Goal: Navigation & Orientation: Understand site structure

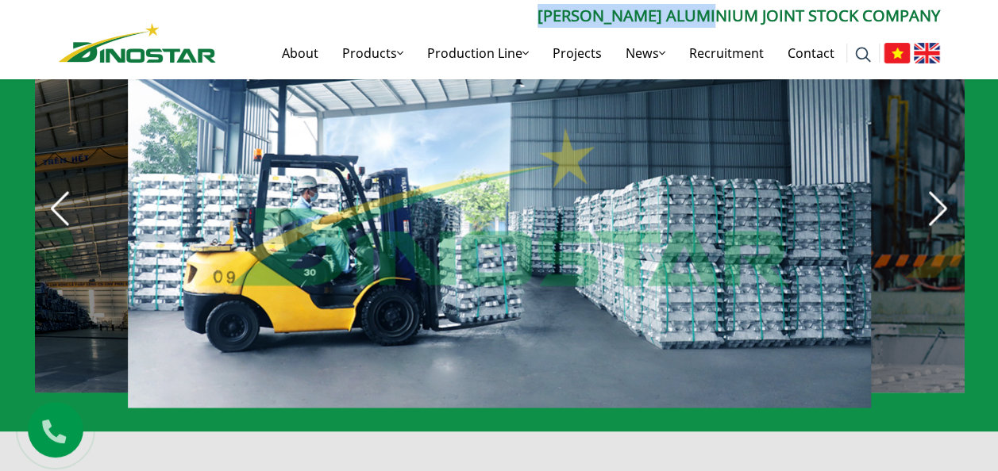
scroll to position [794, 0]
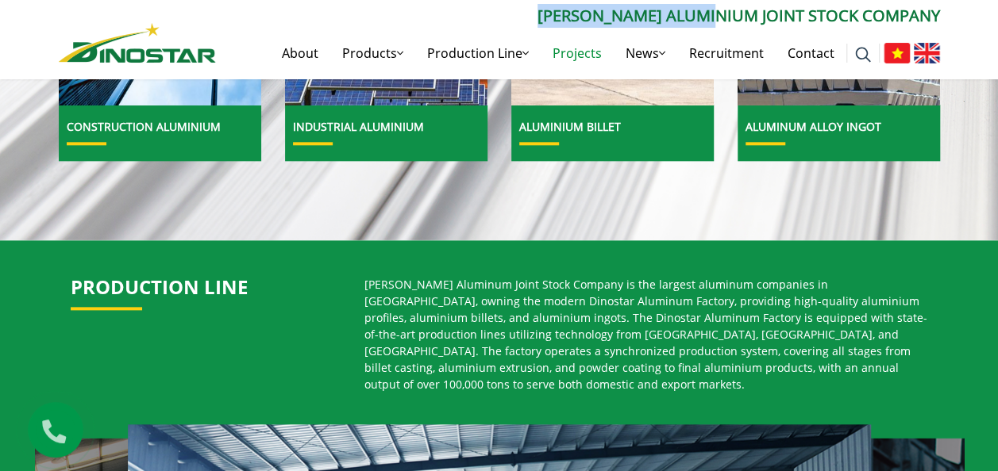
click at [579, 48] on link "Projects" at bounding box center [576, 53] width 73 height 51
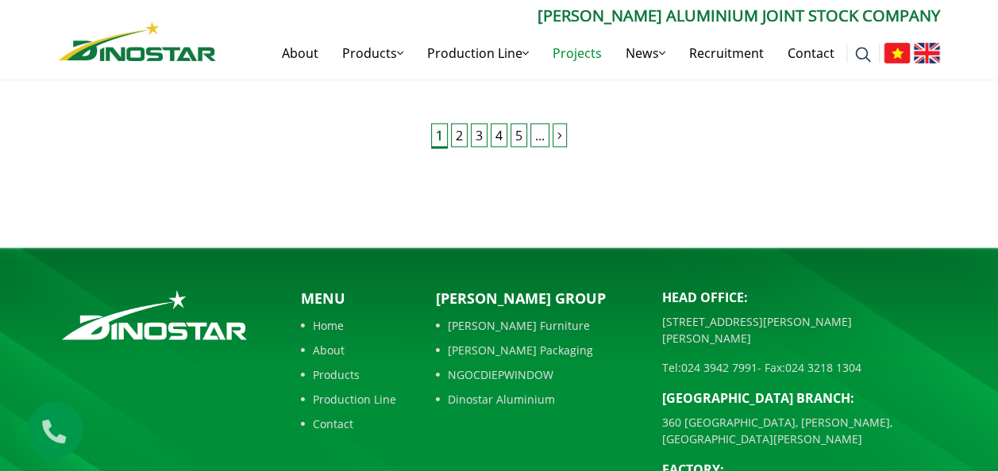
scroll to position [1568, 0]
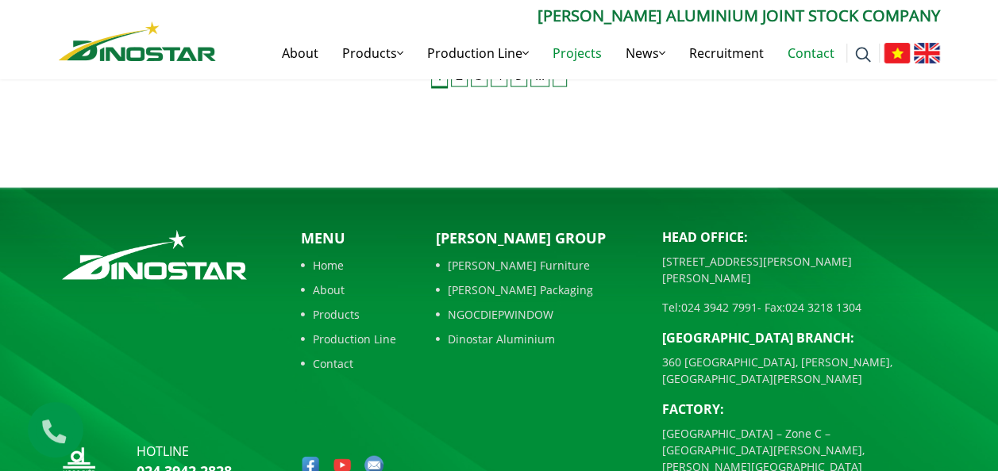
click at [790, 51] on link "Contact" at bounding box center [810, 53] width 71 height 51
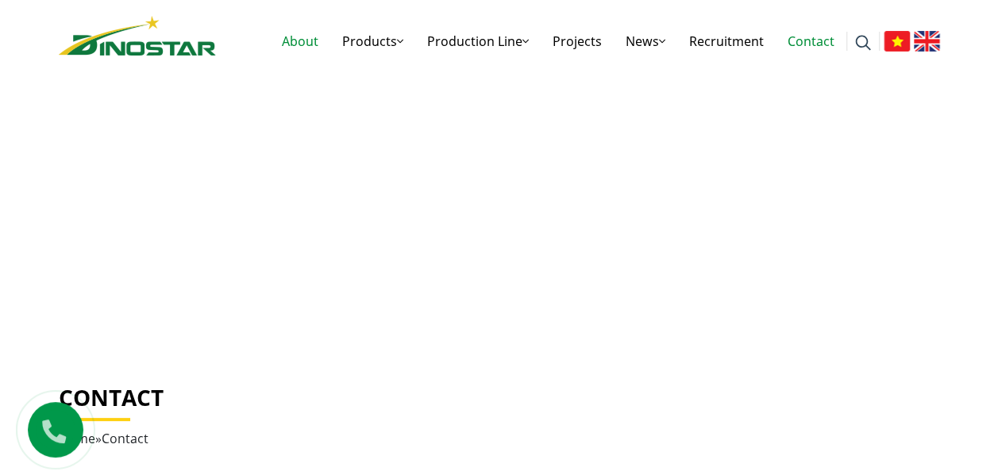
click at [302, 44] on link "About" at bounding box center [300, 41] width 60 height 51
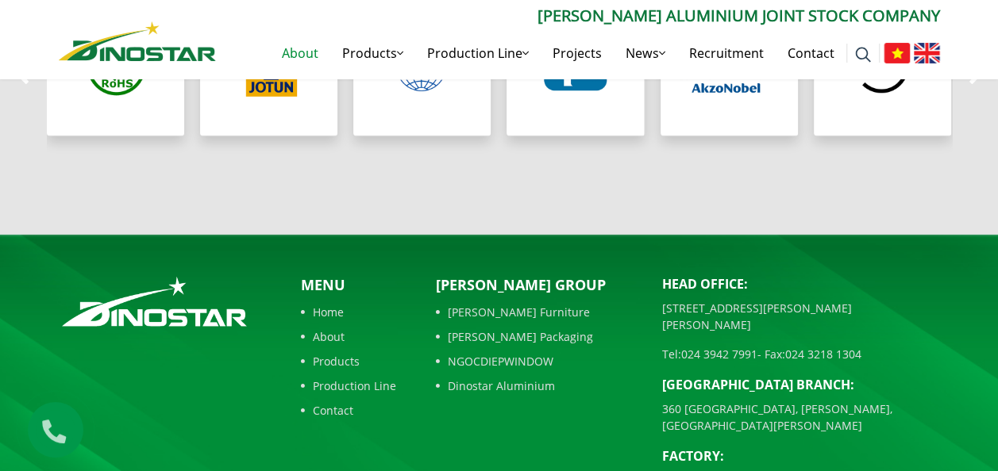
scroll to position [1617, 0]
